Goal: Task Accomplishment & Management: Manage account settings

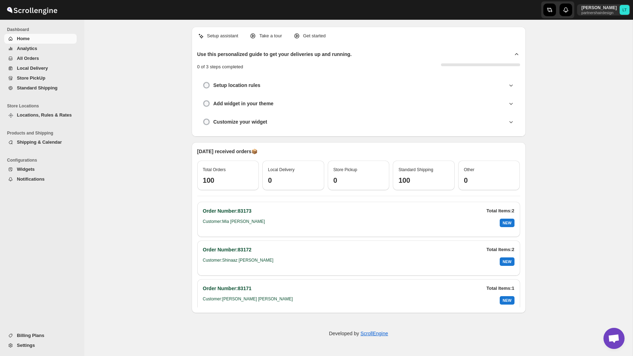
click at [48, 115] on span "Locations, Rules & Rates" at bounding box center [44, 114] width 55 height 5
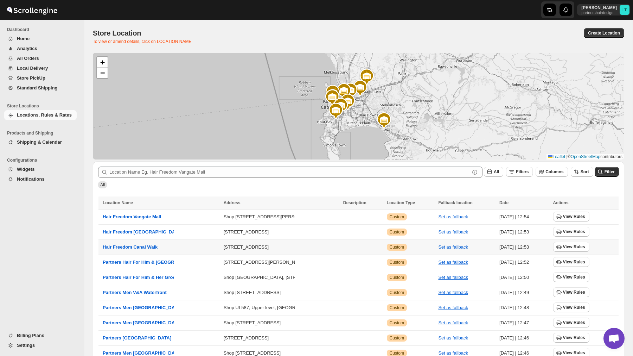
scroll to position [58, 0]
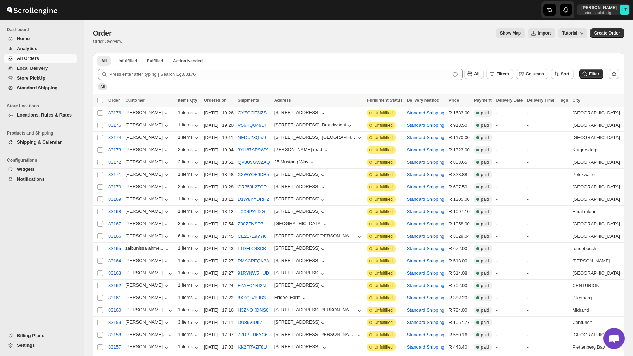
click at [36, 347] on span "Settings" at bounding box center [46, 345] width 58 height 7
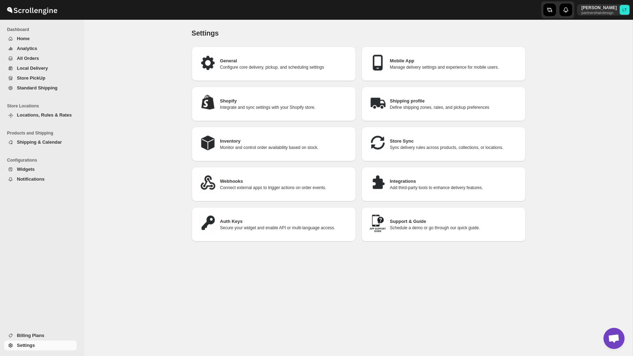
click at [442, 179] on h3 "Integrations" at bounding box center [455, 181] width 130 height 7
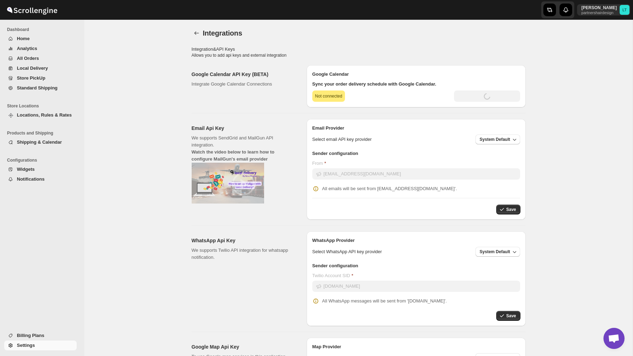
type input "[SECURITY_DATA]"
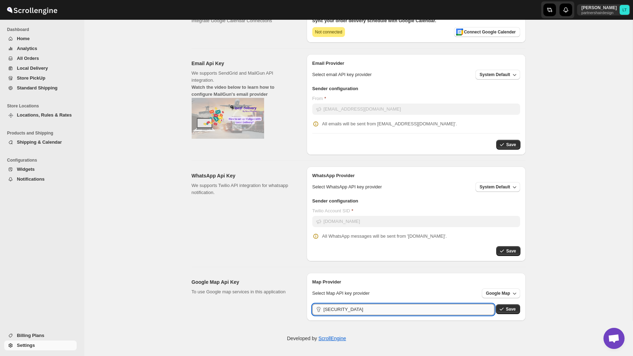
click at [411, 305] on input "[SECURITY_DATA]" at bounding box center [409, 309] width 171 height 11
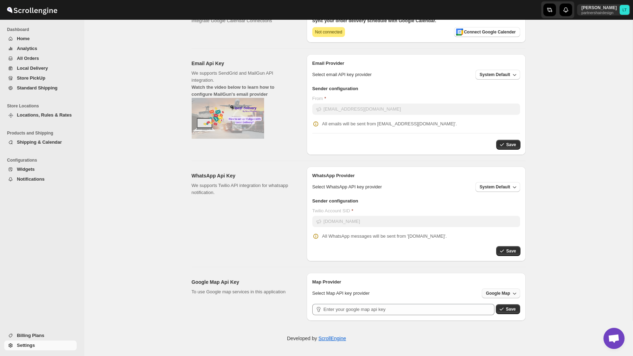
click at [504, 294] on span "Google Map" at bounding box center [498, 293] width 24 height 6
click at [499, 306] on div "System Default" at bounding box center [495, 307] width 31 height 7
type input "System Default"
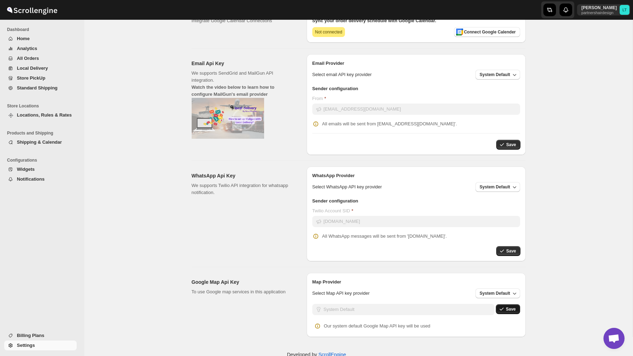
click at [513, 309] on span "Save" at bounding box center [511, 309] width 10 height 6
click at [308, 266] on div "Google Calendar API Key (BETA) Integrate Google Calendar Connections Google Cal…" at bounding box center [356, 166] width 340 height 341
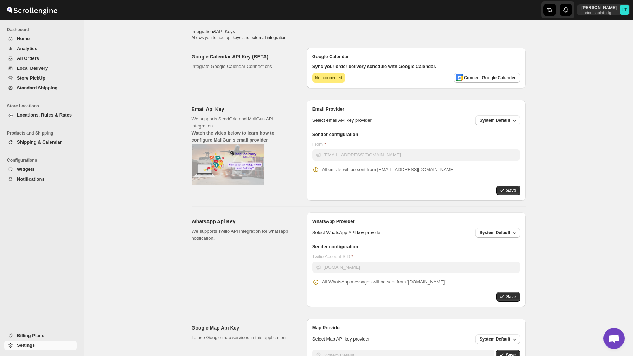
scroll to position [0, 0]
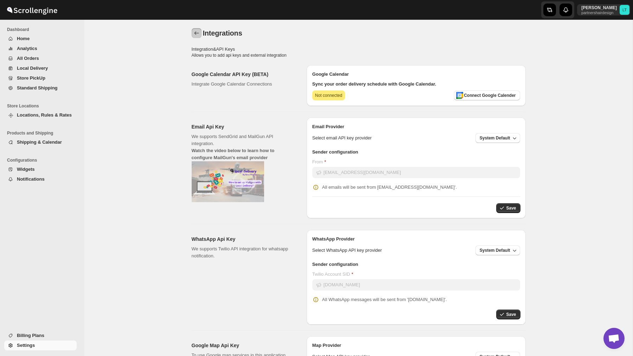
click at [197, 33] on icon "back" at bounding box center [196, 33] width 7 height 7
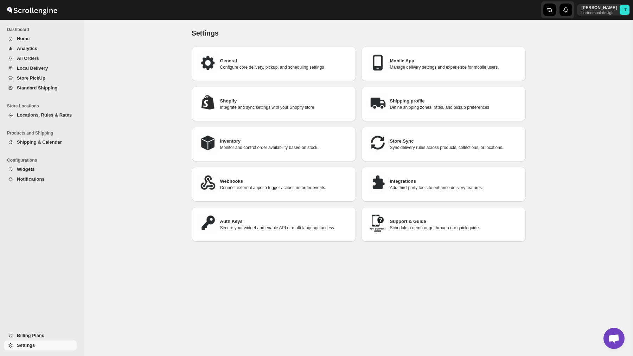
click at [50, 34] on button "Home" at bounding box center [40, 39] width 72 height 10
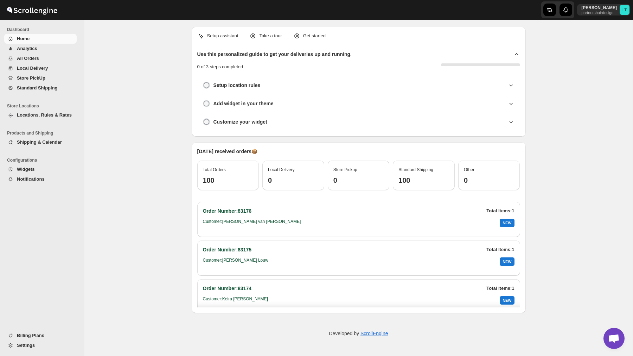
click at [45, 47] on span "Analytics" at bounding box center [46, 48] width 58 height 7
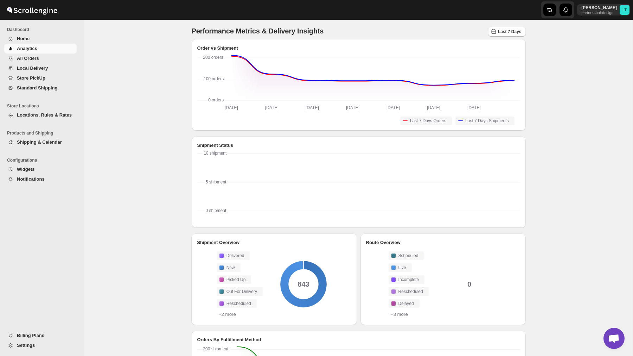
click at [39, 6] on img at bounding box center [32, 10] width 53 height 18
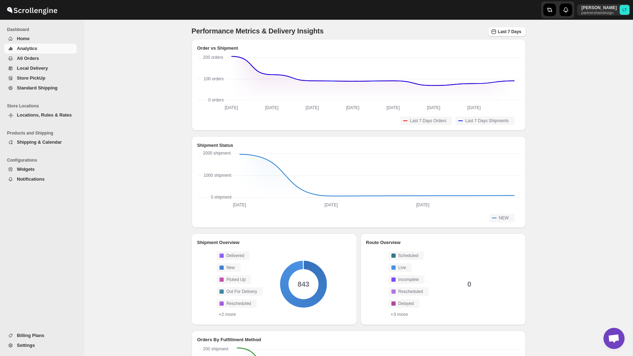
click at [44, 10] on img at bounding box center [32, 10] width 53 height 18
click at [45, 58] on span "All Orders" at bounding box center [46, 58] width 58 height 7
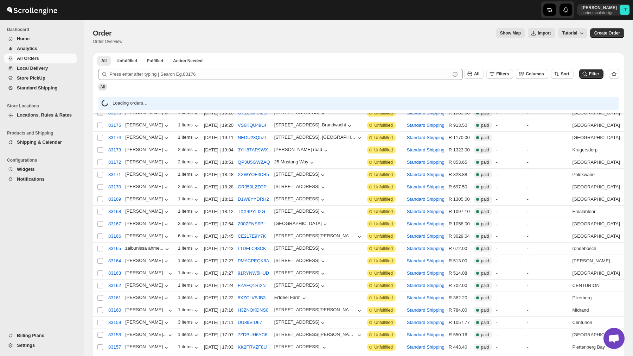
click at [47, 69] on span "Local Delivery" at bounding box center [32, 67] width 31 height 5
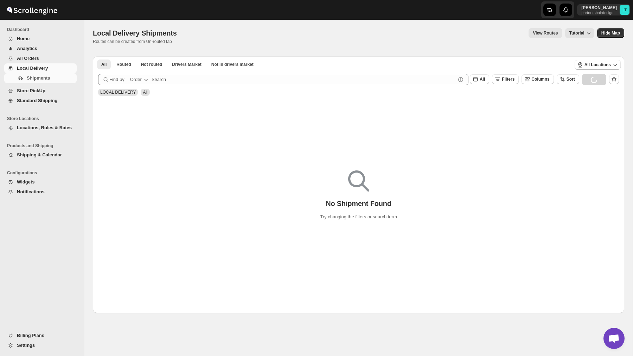
click at [39, 60] on span "All Orders" at bounding box center [46, 58] width 58 height 7
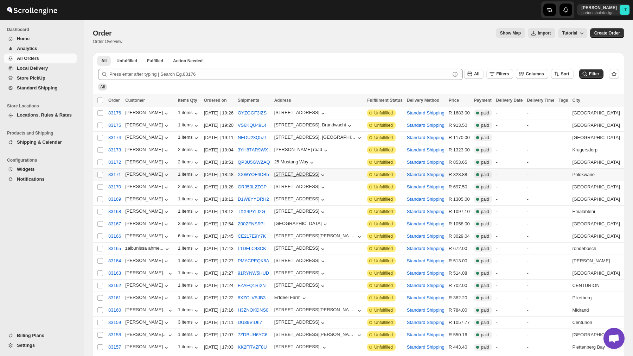
scroll to position [59, 0]
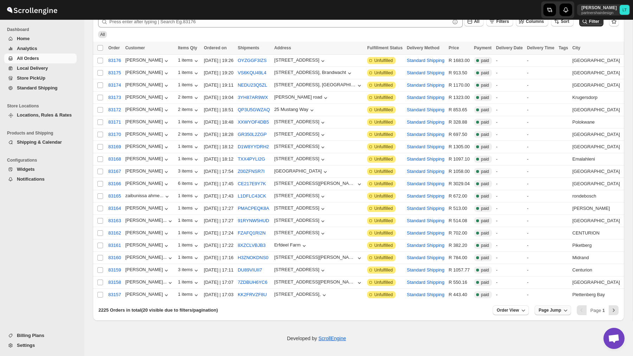
click at [562, 311] on button "Page Jump" at bounding box center [553, 310] width 37 height 10
click at [550, 187] on div "Page 4" at bounding box center [548, 190] width 14 height 7
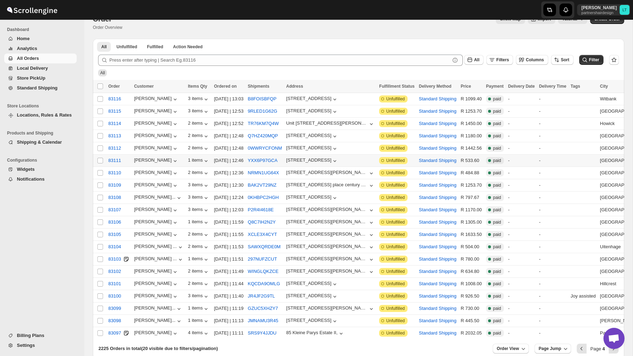
scroll to position [0, 0]
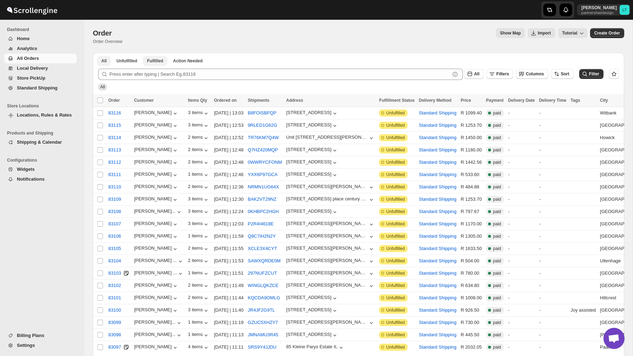
click at [154, 63] on span "Fulfilled" at bounding box center [155, 61] width 16 height 6
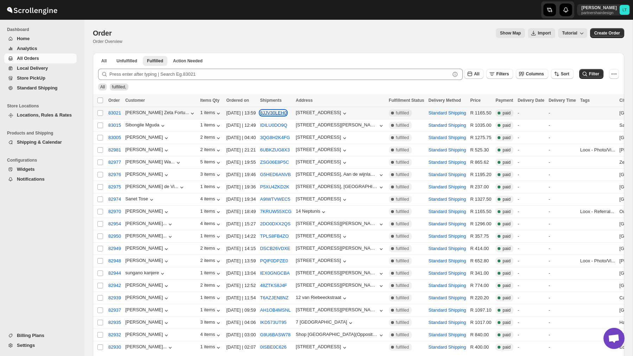
click at [261, 112] on button "8JJV30LEH0" at bounding box center [273, 112] width 27 height 5
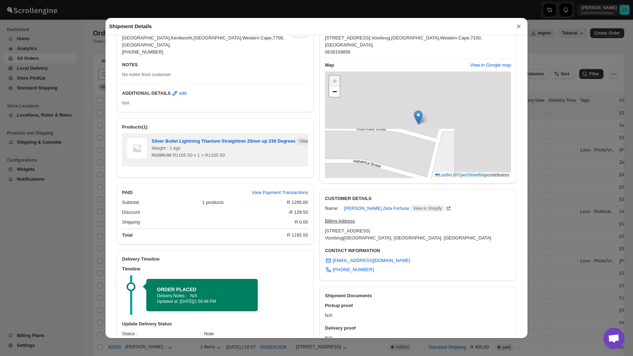
scroll to position [113, 0]
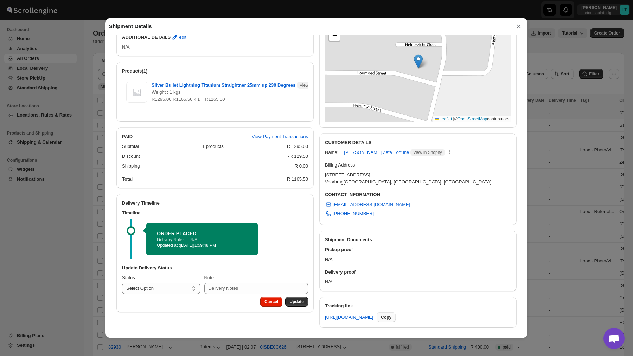
click at [392, 316] on span "Copy" at bounding box center [386, 317] width 11 height 6
click at [519, 26] on button "×" at bounding box center [519, 26] width 11 height 10
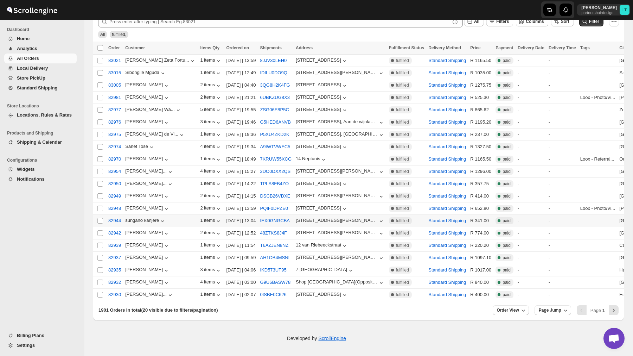
scroll to position [0, 0]
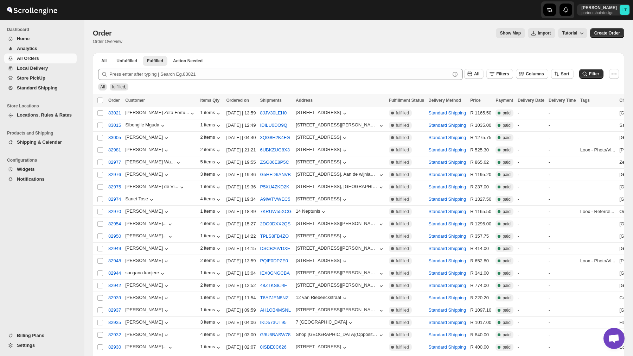
click at [27, 39] on span "Home" at bounding box center [23, 38] width 13 height 5
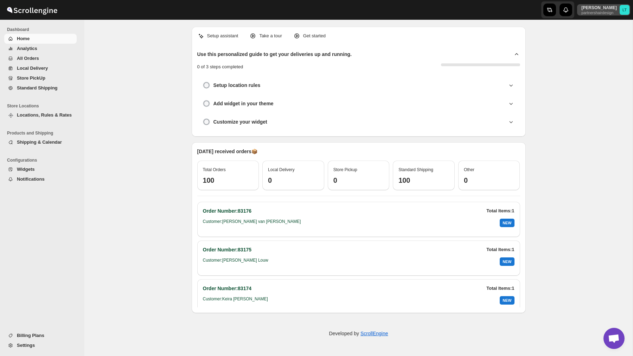
click at [604, 11] on p "partnershairdesign" at bounding box center [600, 13] width 36 height 4
click at [600, 74] on span "Logout" at bounding box center [612, 77] width 28 height 7
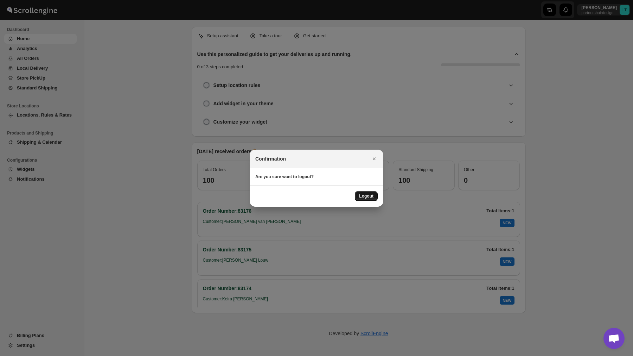
click at [369, 198] on span "Logout" at bounding box center [366, 196] width 14 height 6
